Goal: Task Accomplishment & Management: Use online tool/utility

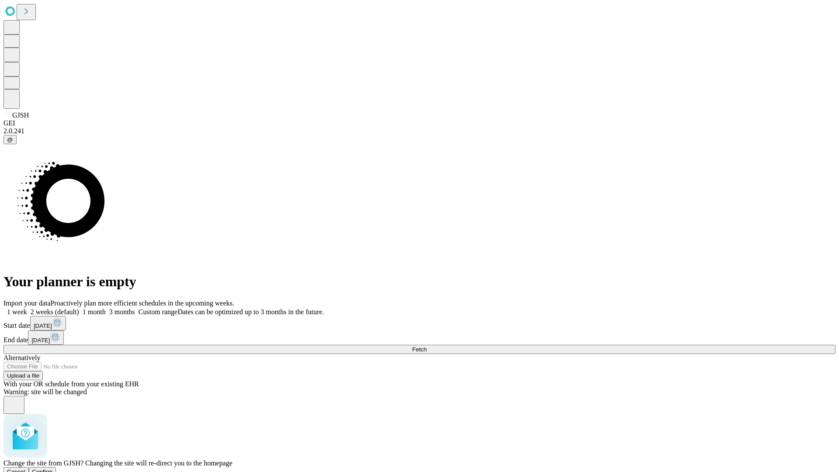
click at [53, 469] on span "Confirm" at bounding box center [42, 472] width 21 height 7
click at [27, 308] on label "1 week" at bounding box center [15, 311] width 24 height 7
click at [427, 346] on span "Fetch" at bounding box center [419, 349] width 14 height 7
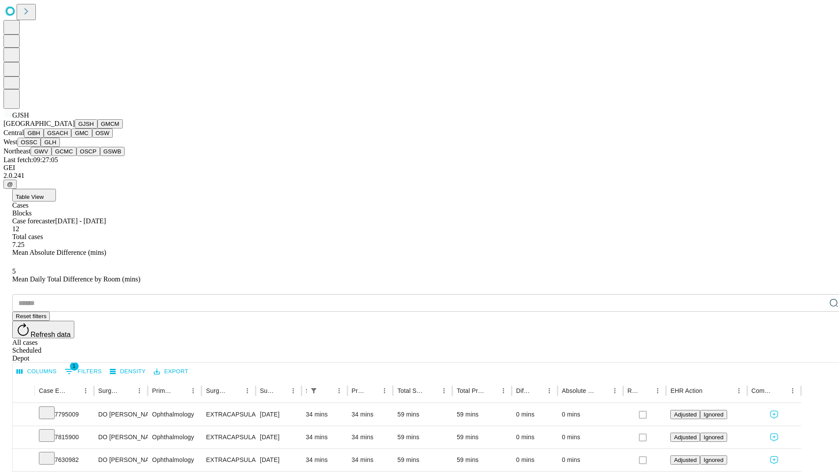
click at [97, 128] on button "GMCM" at bounding box center [109, 123] width 25 height 9
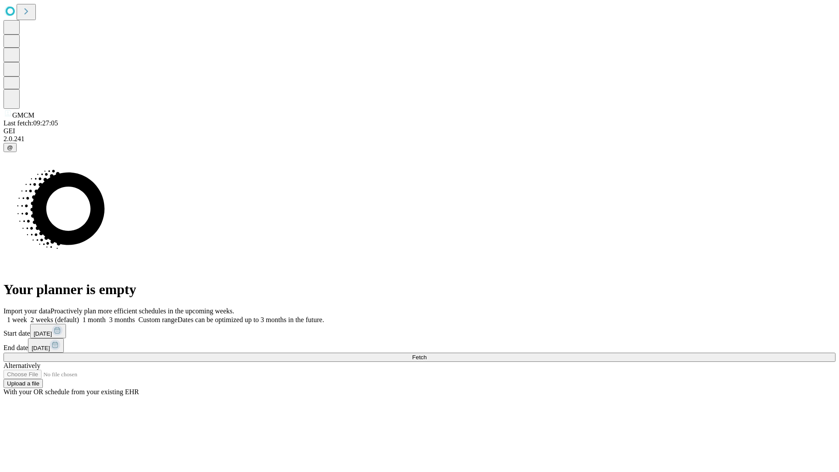
click at [427, 354] on span "Fetch" at bounding box center [419, 357] width 14 height 7
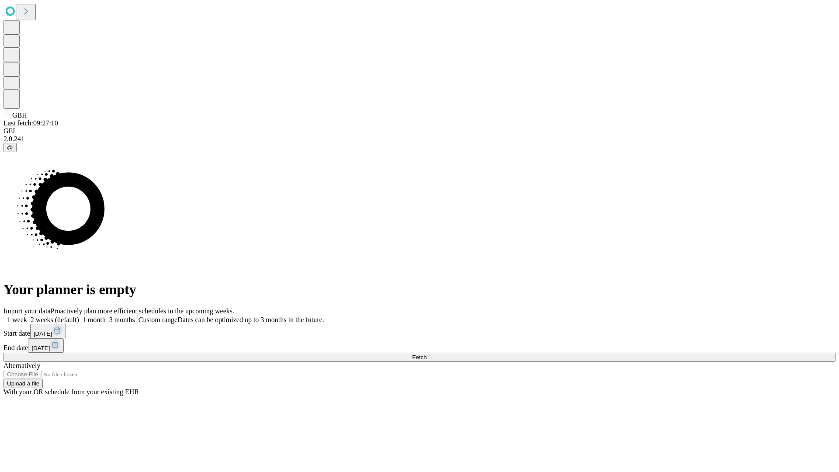
click at [27, 316] on label "1 week" at bounding box center [15, 319] width 24 height 7
click at [427, 354] on span "Fetch" at bounding box center [419, 357] width 14 height 7
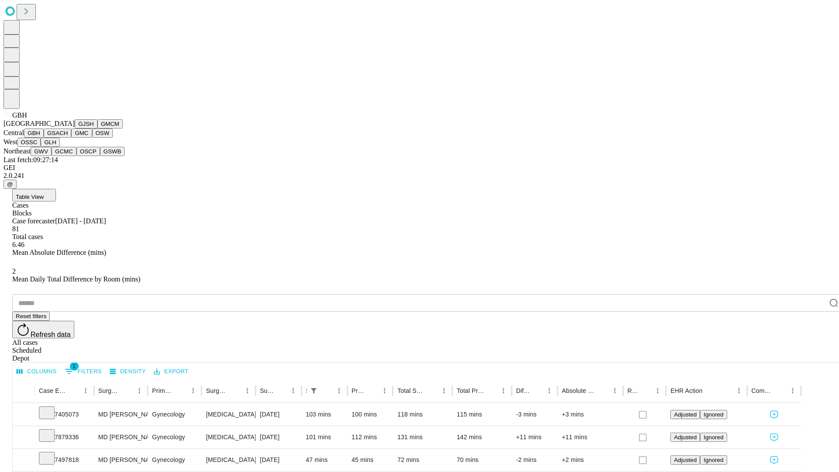
click at [68, 138] on button "GSACH" at bounding box center [58, 132] width 28 height 9
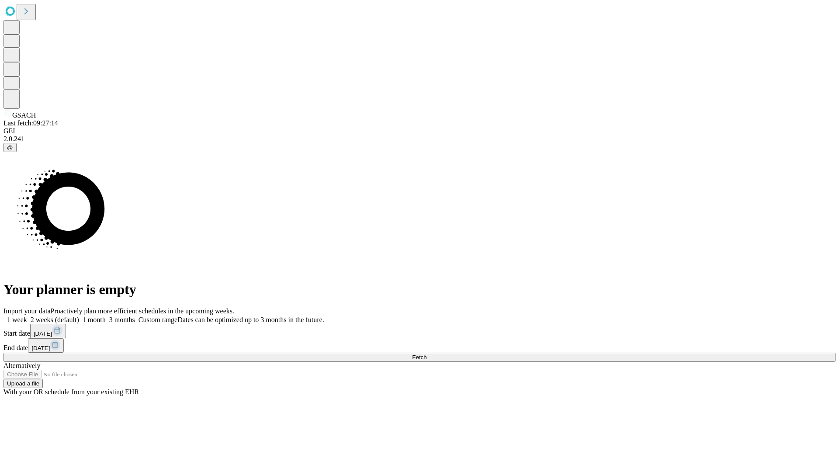
click at [27, 316] on label "1 week" at bounding box center [15, 319] width 24 height 7
click at [427, 354] on span "Fetch" at bounding box center [419, 357] width 14 height 7
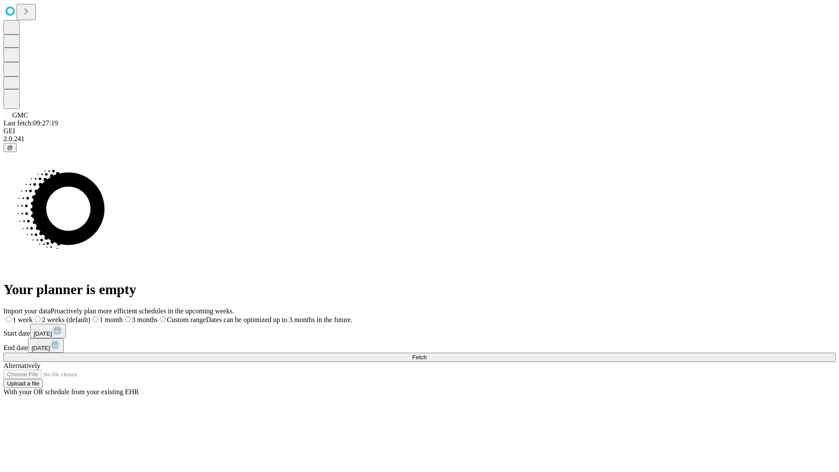
click at [33, 316] on label "1 week" at bounding box center [17, 319] width 29 height 7
click at [427, 354] on span "Fetch" at bounding box center [419, 357] width 14 height 7
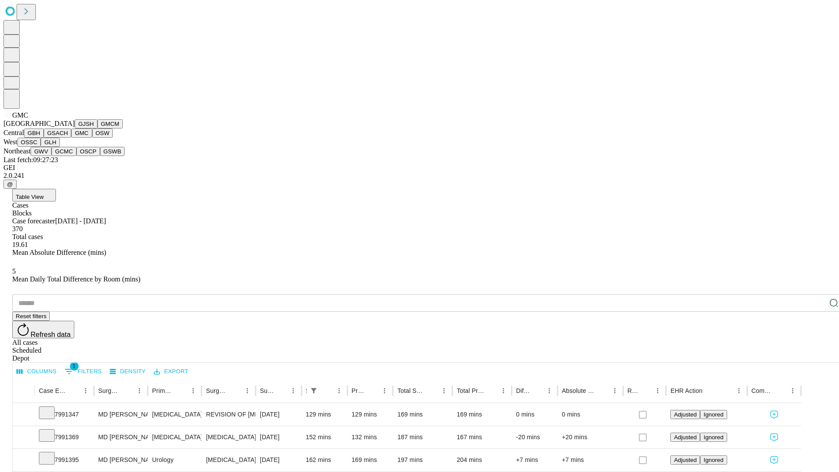
click at [92, 138] on button "OSW" at bounding box center [102, 132] width 21 height 9
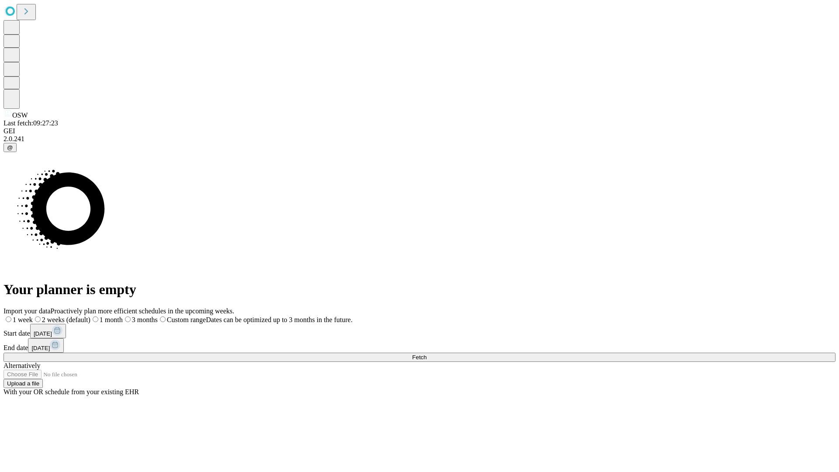
click at [33, 316] on label "1 week" at bounding box center [17, 319] width 29 height 7
click at [427, 354] on span "Fetch" at bounding box center [419, 357] width 14 height 7
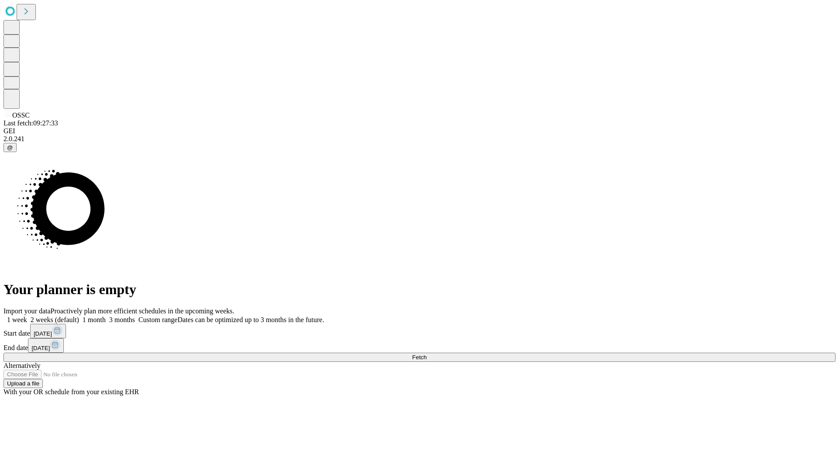
click at [27, 316] on label "1 week" at bounding box center [15, 319] width 24 height 7
click at [427, 354] on span "Fetch" at bounding box center [419, 357] width 14 height 7
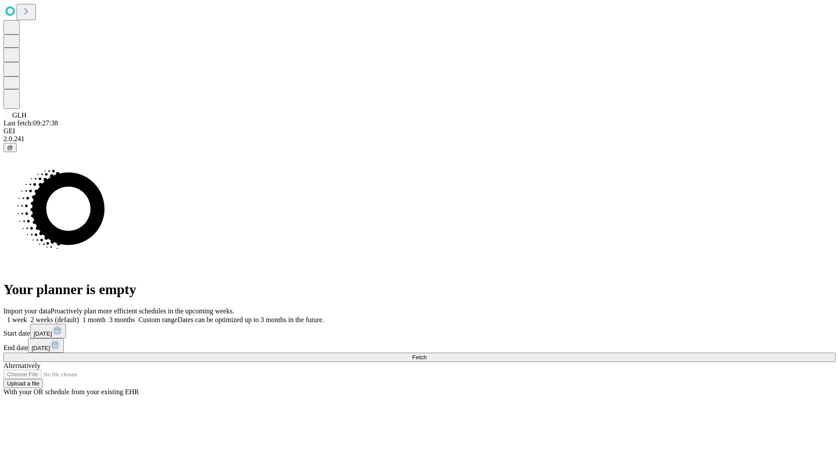
click at [27, 316] on label "1 week" at bounding box center [15, 319] width 24 height 7
click at [427, 354] on span "Fetch" at bounding box center [419, 357] width 14 height 7
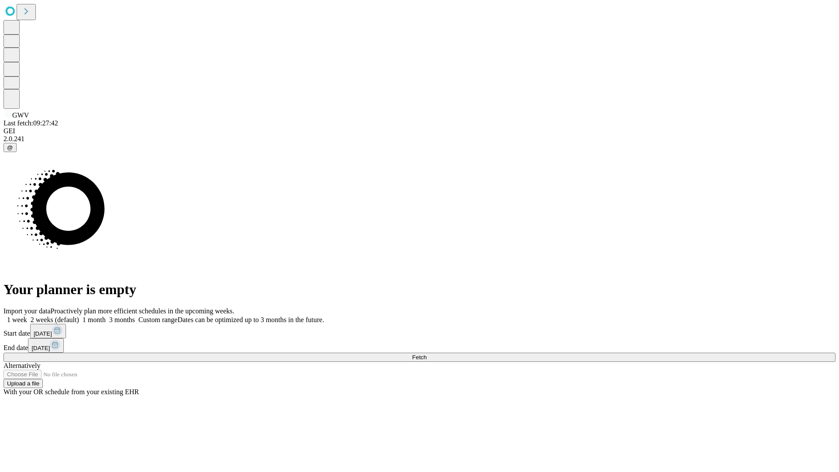
click at [27, 316] on label "1 week" at bounding box center [15, 319] width 24 height 7
click at [427, 354] on span "Fetch" at bounding box center [419, 357] width 14 height 7
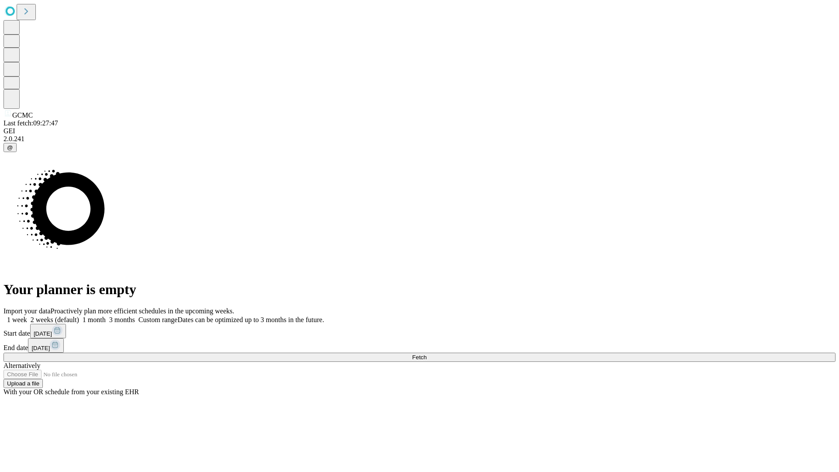
click at [27, 316] on label "1 week" at bounding box center [15, 319] width 24 height 7
click at [427, 354] on span "Fetch" at bounding box center [419, 357] width 14 height 7
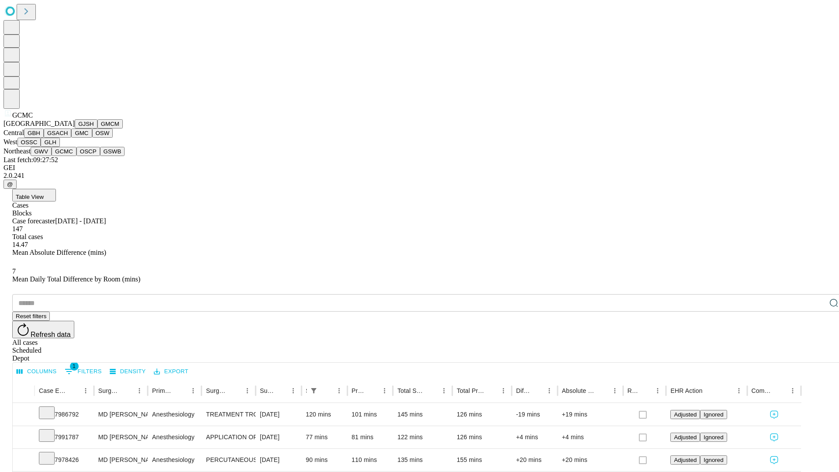
click at [76, 156] on button "OSCP" at bounding box center [88, 151] width 24 height 9
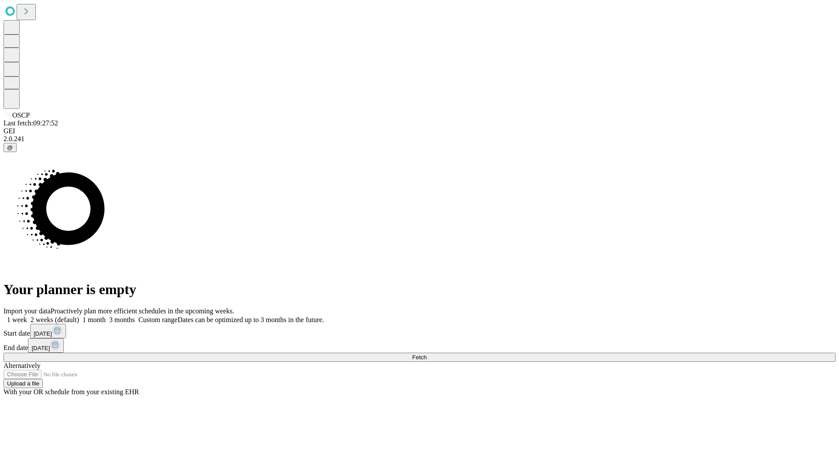
click at [27, 316] on label "1 week" at bounding box center [15, 319] width 24 height 7
click at [427, 354] on span "Fetch" at bounding box center [419, 357] width 14 height 7
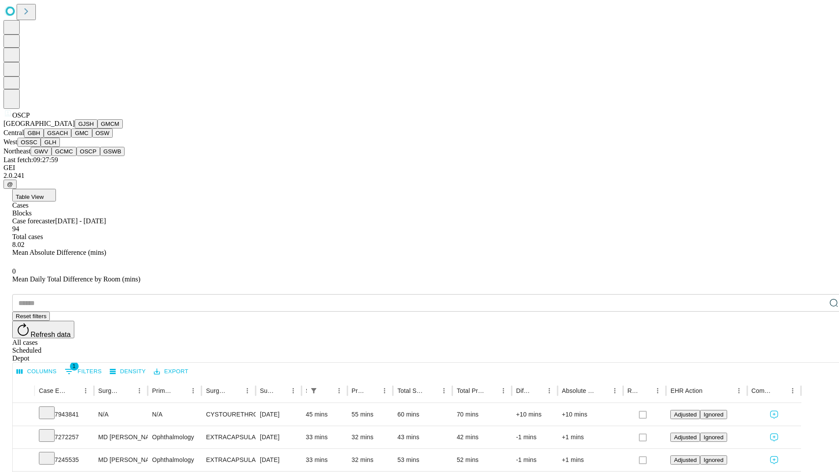
click at [100, 156] on button "GSWB" at bounding box center [112, 151] width 25 height 9
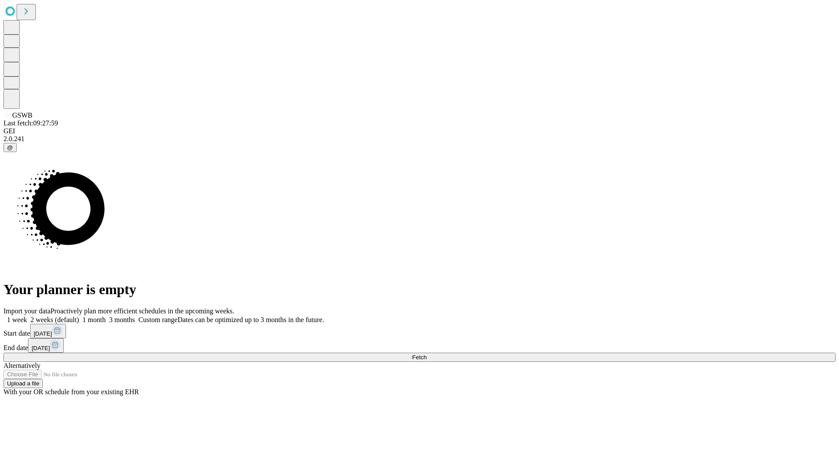
click at [27, 316] on label "1 week" at bounding box center [15, 319] width 24 height 7
click at [427, 354] on span "Fetch" at bounding box center [419, 357] width 14 height 7
